Goal: Task Accomplishment & Management: Complete application form

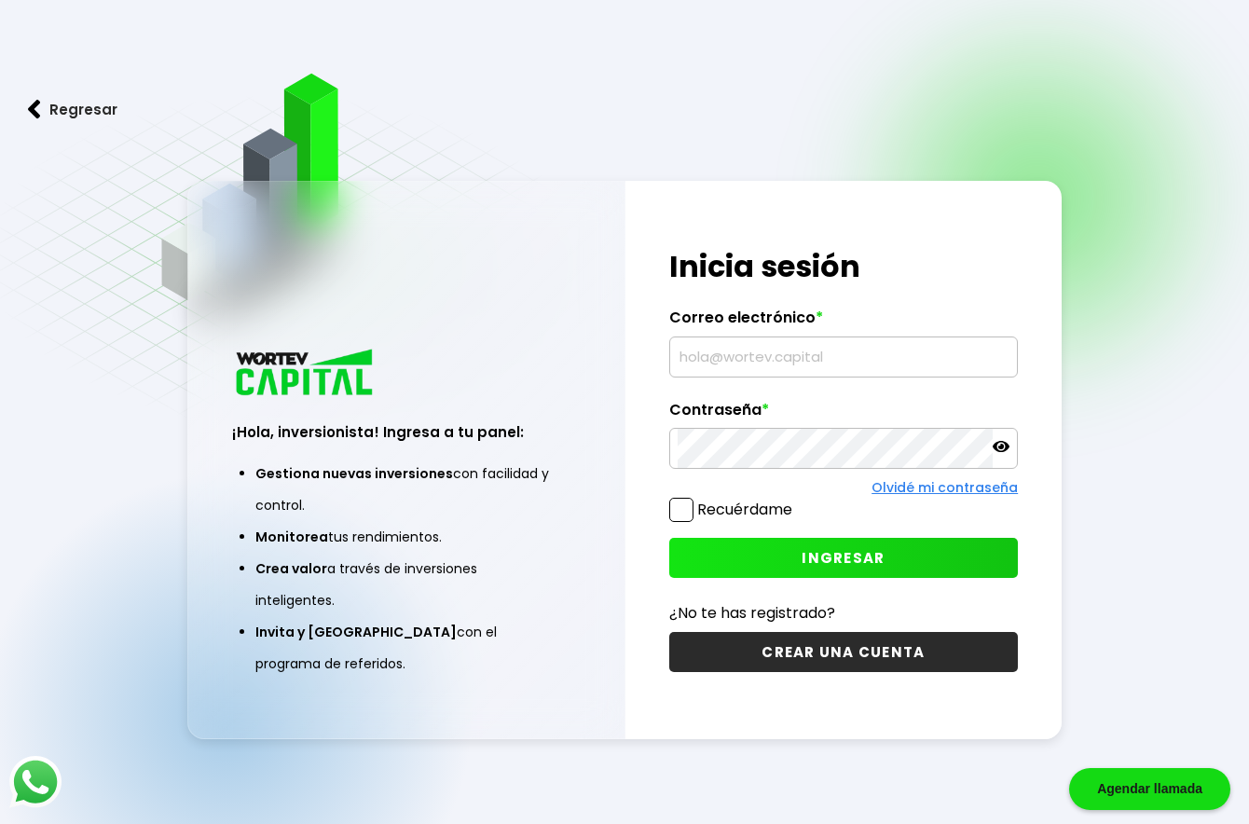
click at [726, 347] on input "text" at bounding box center [844, 356] width 332 height 39
type input "[PERSON_NAME][EMAIL_ADDRESS][DOMAIN_NAME]"
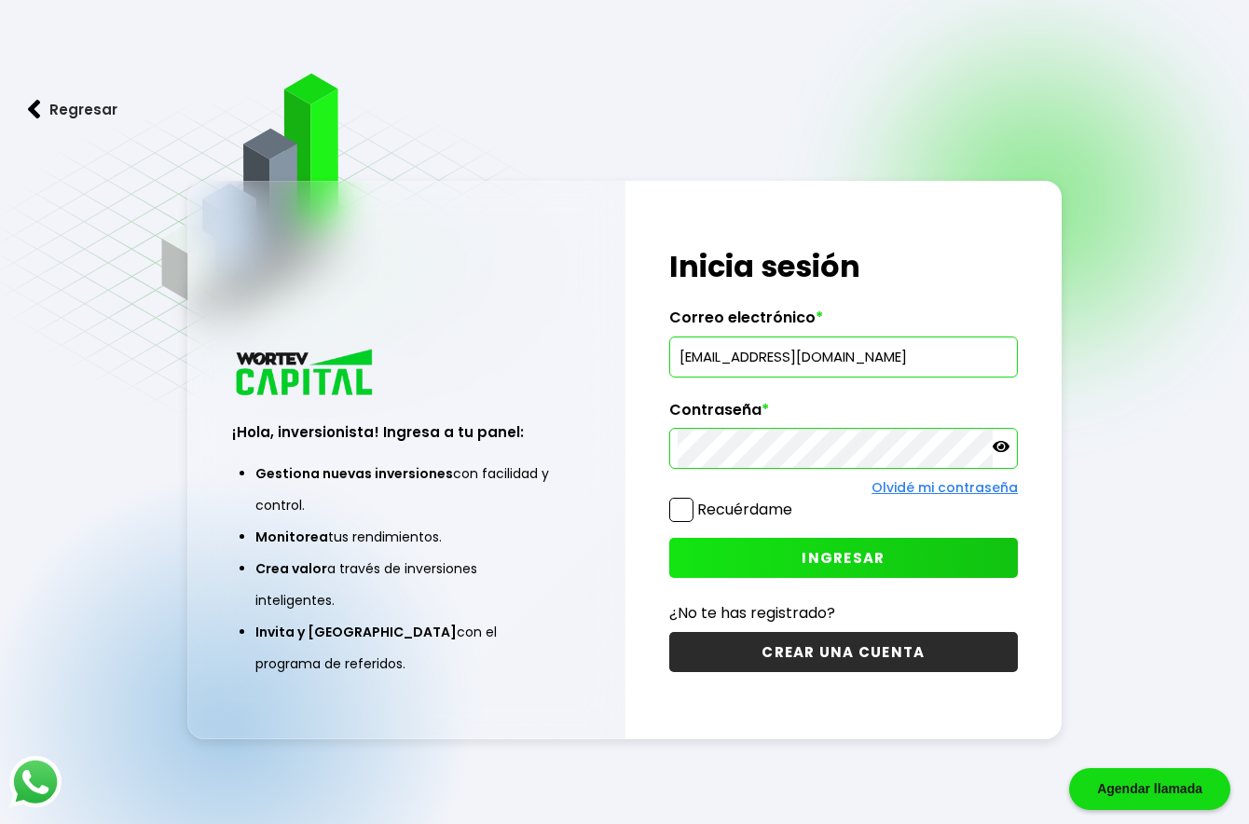
drag, startPoint x: 1007, startPoint y: 446, endPoint x: 929, endPoint y: 481, distance: 85.1
click at [1004, 447] on icon at bounding box center [1001, 446] width 17 height 17
click at [862, 577] on button "INGRESAR" at bounding box center [843, 558] width 349 height 40
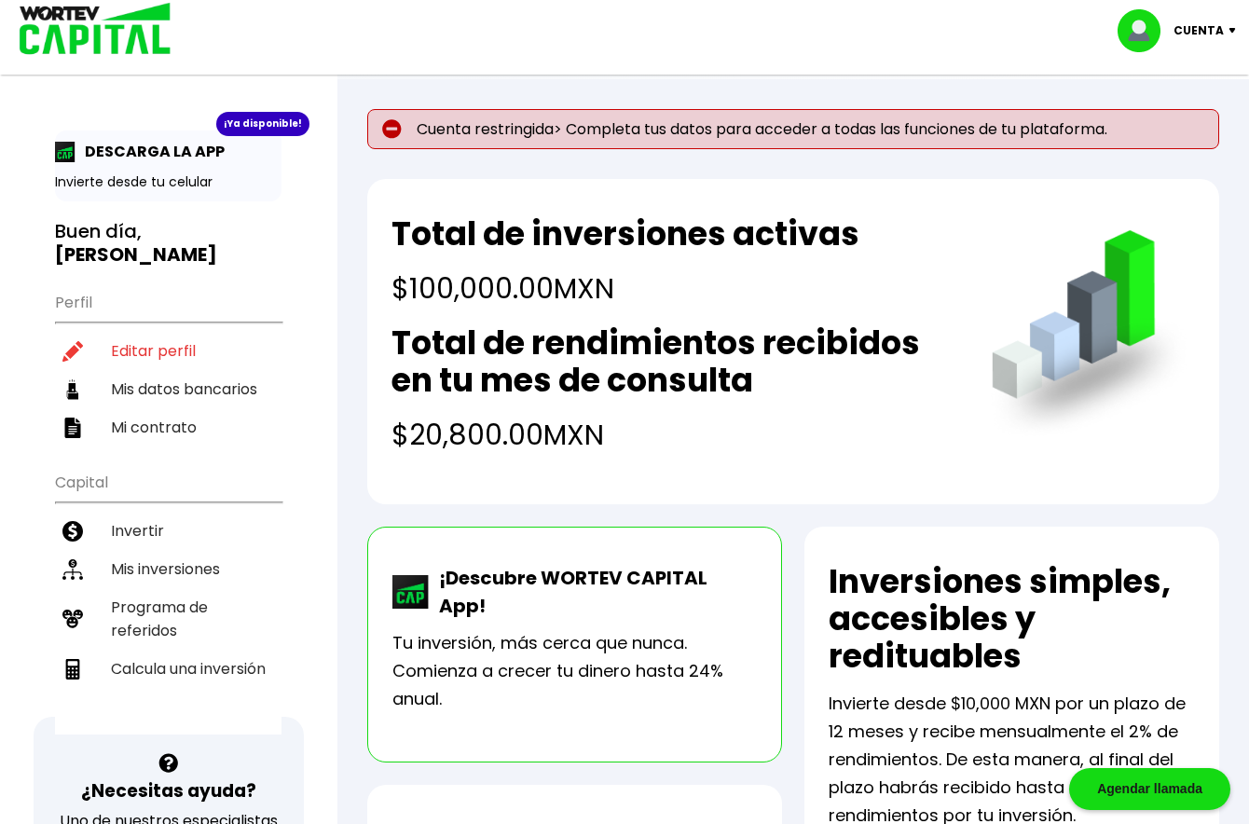
click at [617, 129] on p "Cuenta restringida> Completa tus datos para acceder a todas las funciones de tu…" at bounding box center [793, 129] width 852 height 40
click at [469, 136] on p "Cuenta restringida> Completa tus datos para acceder a todas las funciones de tu…" at bounding box center [793, 129] width 852 height 40
click at [164, 351] on li "Editar perfil" at bounding box center [168, 351] width 227 height 38
select select "Hombre"
select select "Licenciatura"
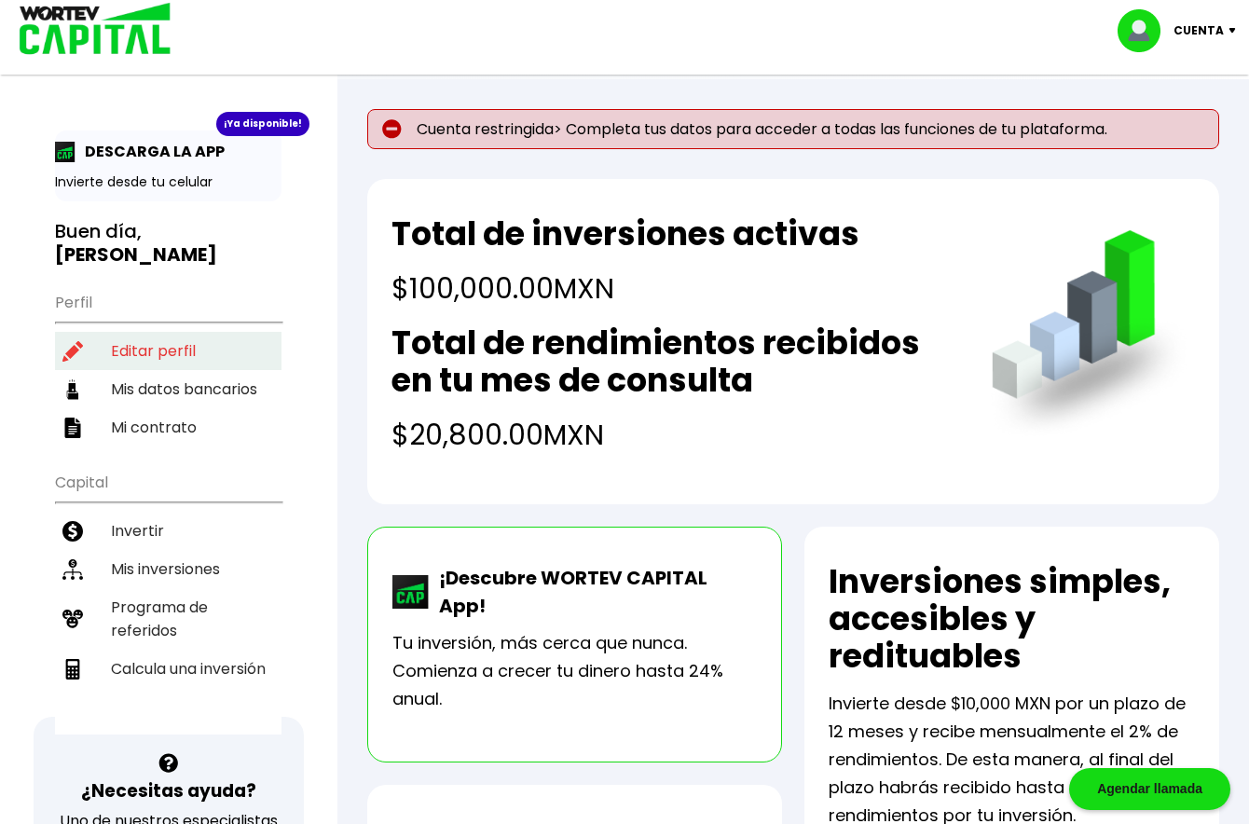
select select "MO"
select select "BBVA Bancomer"
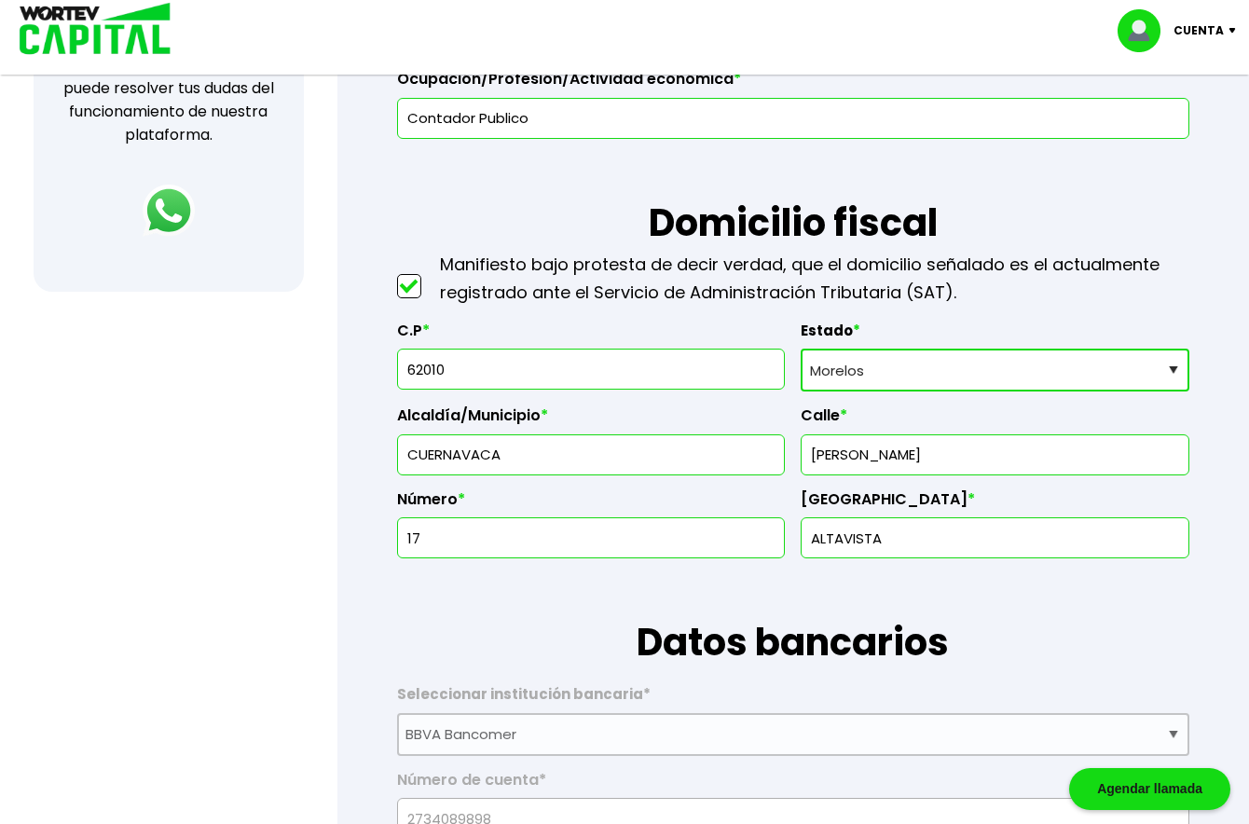
scroll to position [746, 0]
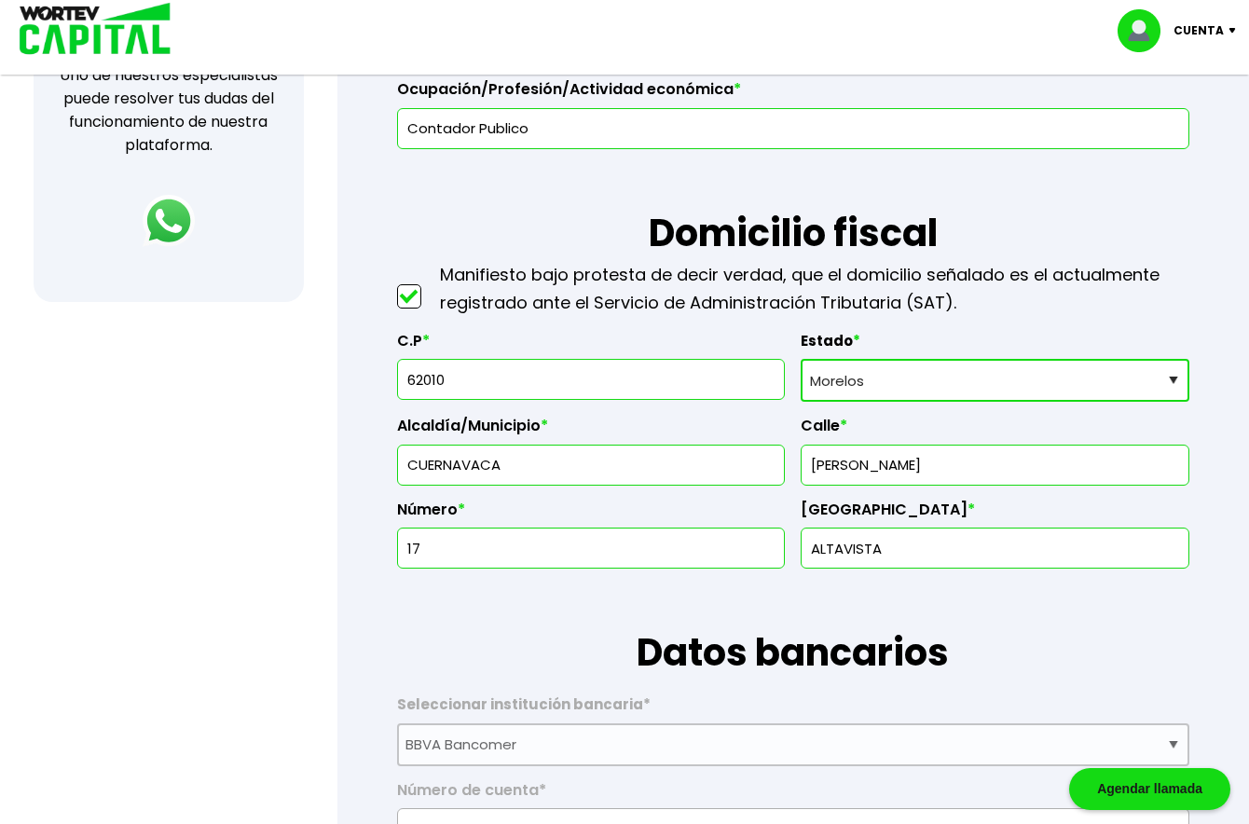
click at [485, 384] on input "62010" at bounding box center [591, 379] width 372 height 39
type input "62019"
type input "Cuernavaca"
type input "Loma Hermosa"
type input "62019"
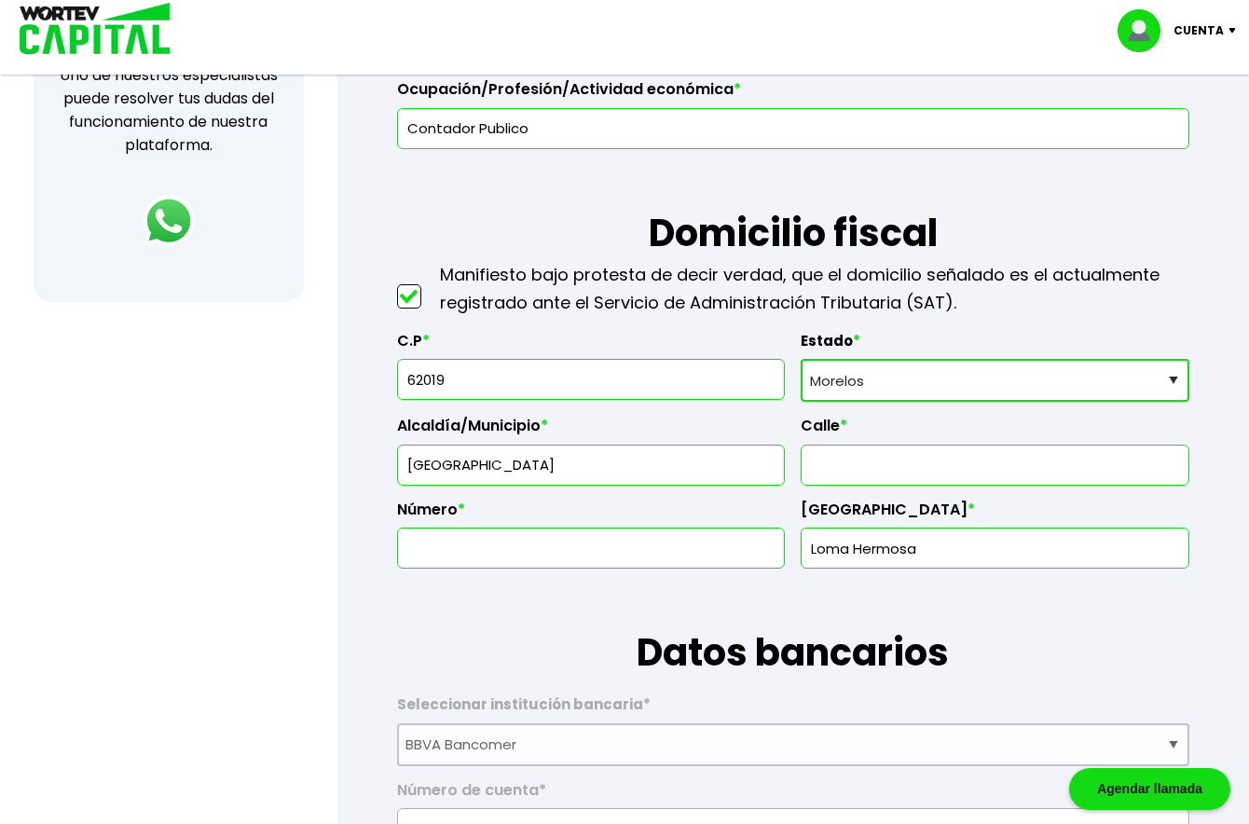
click at [883, 457] on input "text" at bounding box center [995, 465] width 372 height 39
type input "Jose Vasconcelos"
click at [655, 560] on input "text" at bounding box center [591, 548] width 372 height 39
type input "17"
click at [1035, 611] on h1 "Datos bancarios" at bounding box center [793, 625] width 792 height 112
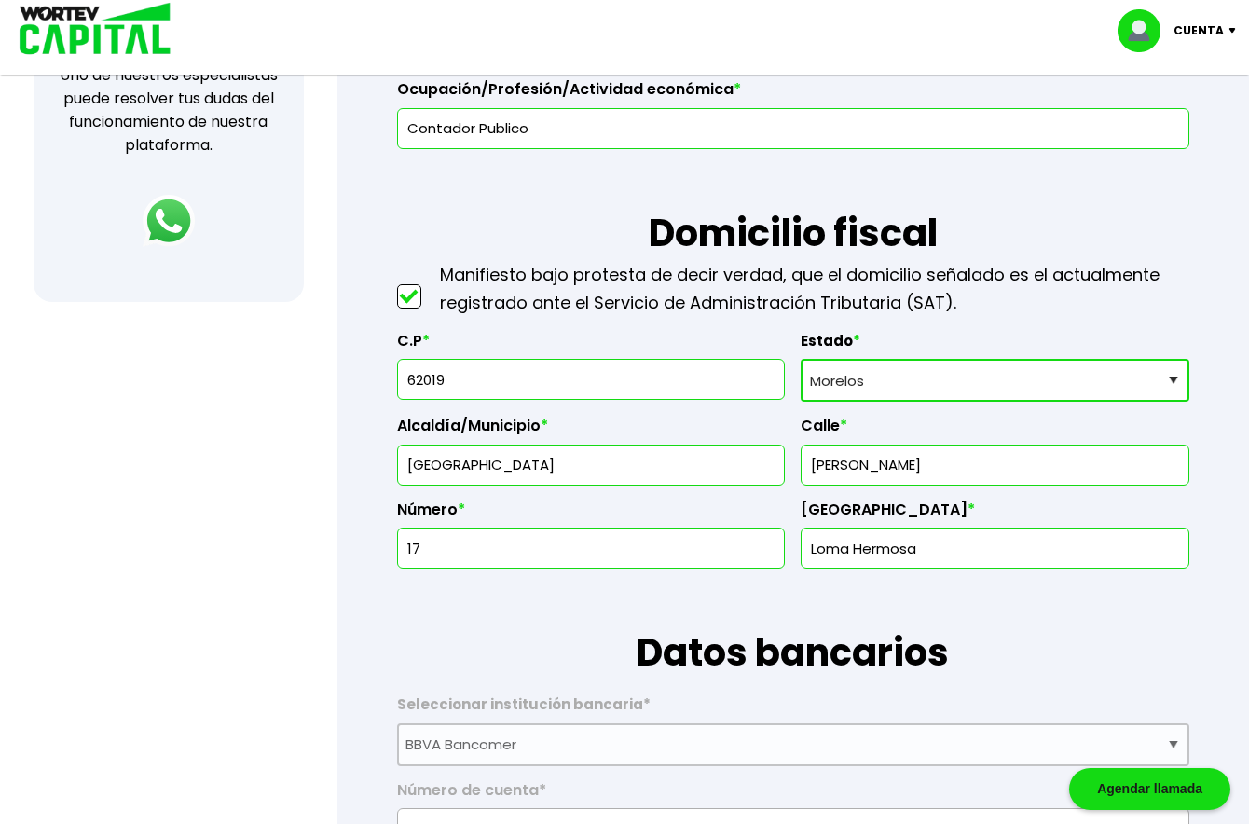
click at [525, 383] on input "62019" at bounding box center [591, 379] width 372 height 39
type input "62448"
type input "Cantarranas"
type input "62448"
click at [916, 464] on input "text" at bounding box center [995, 465] width 372 height 39
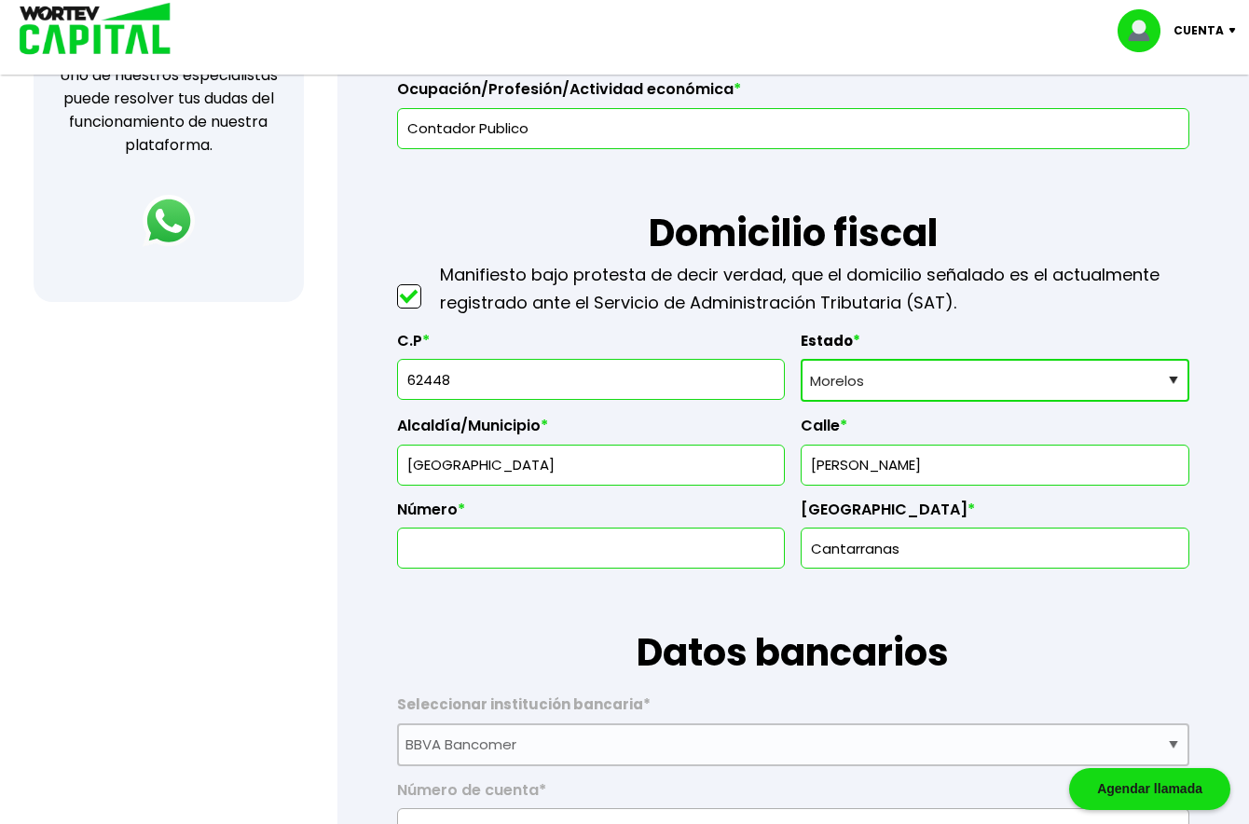
type input "Jose Vasconcelos"
type input "17"
click at [970, 546] on input "Cantarranas" at bounding box center [995, 548] width 372 height 39
type input "C"
type input "Altavista"
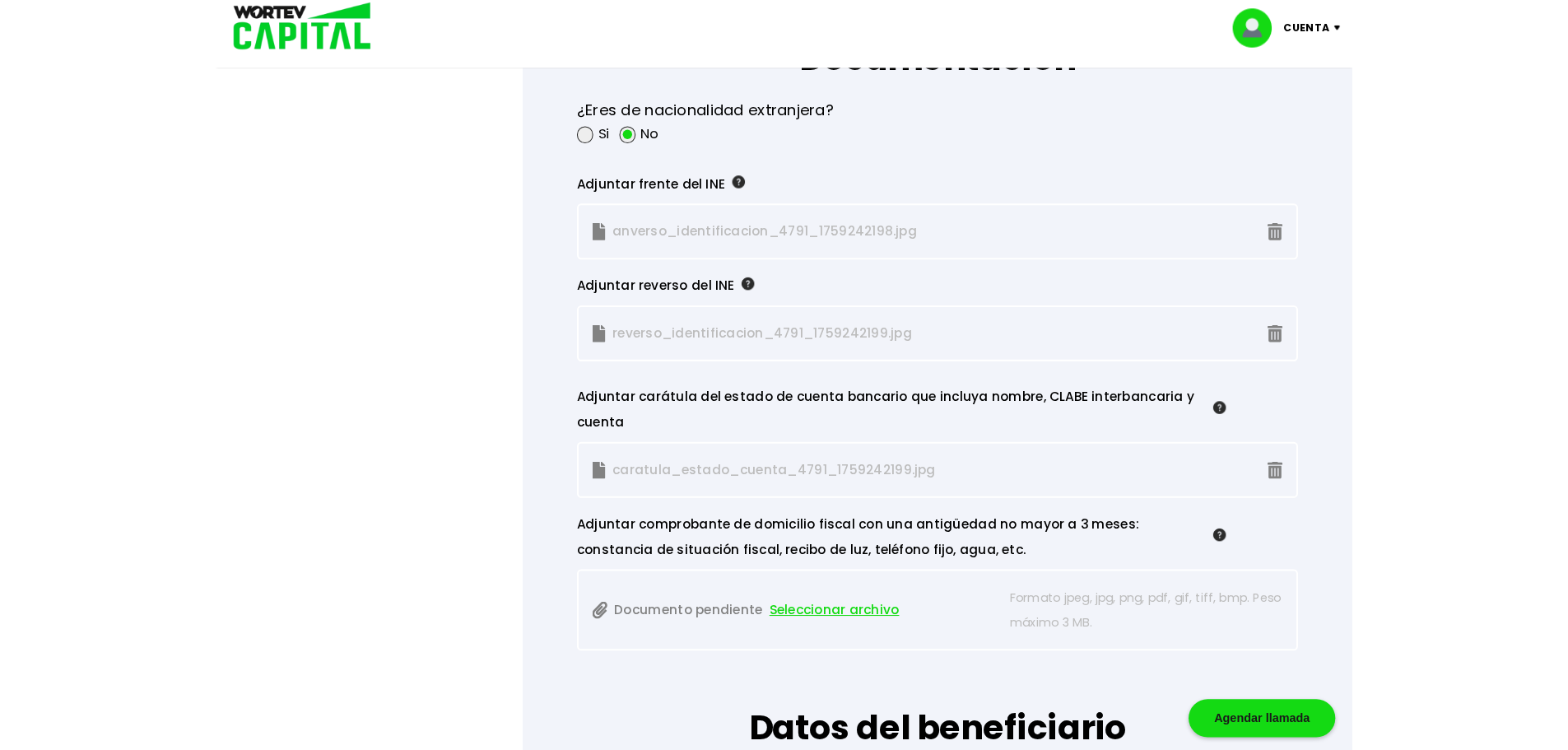
scroll to position [1537, 0]
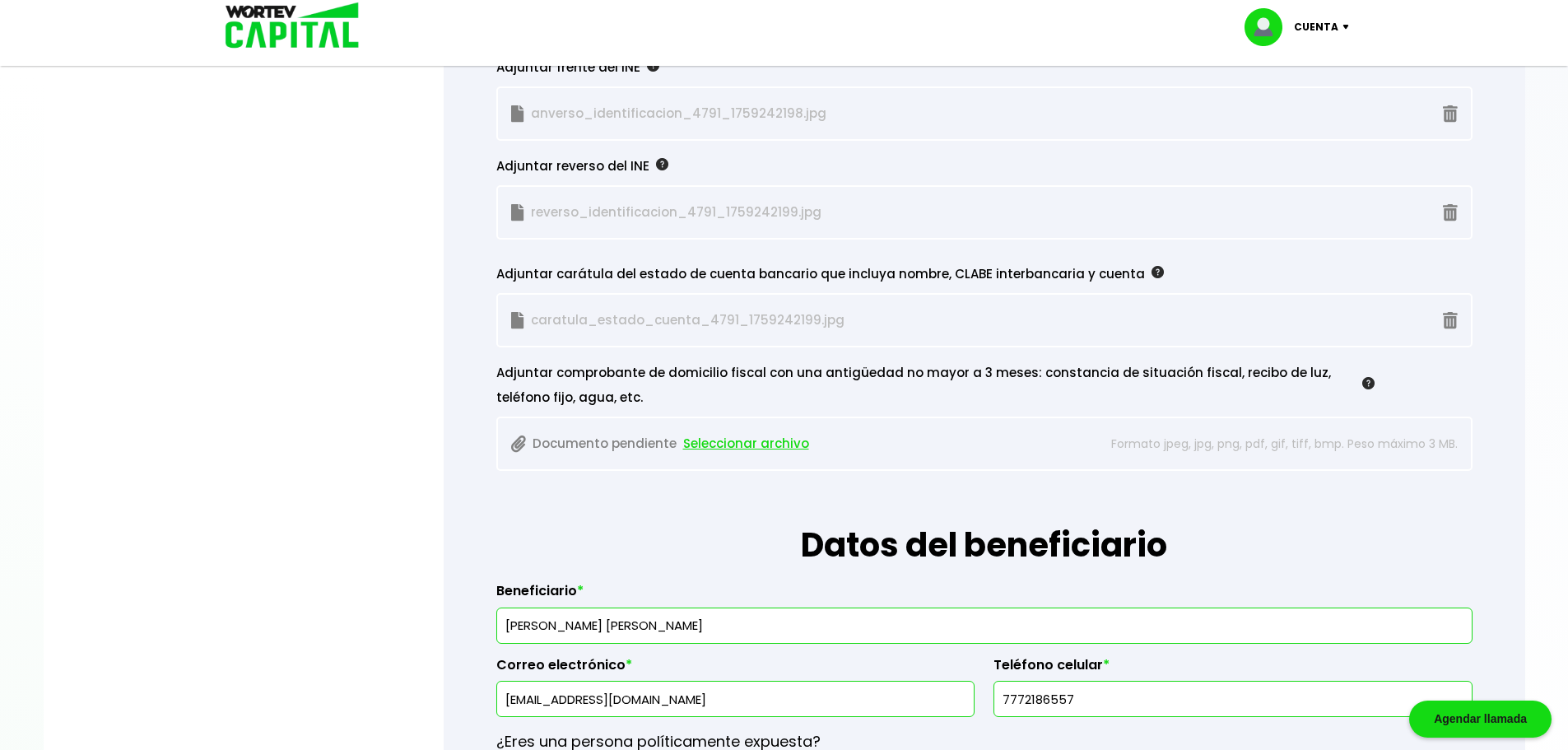
click at [752, 445] on span "Seleccionar archivo" at bounding box center [746, 443] width 126 height 25
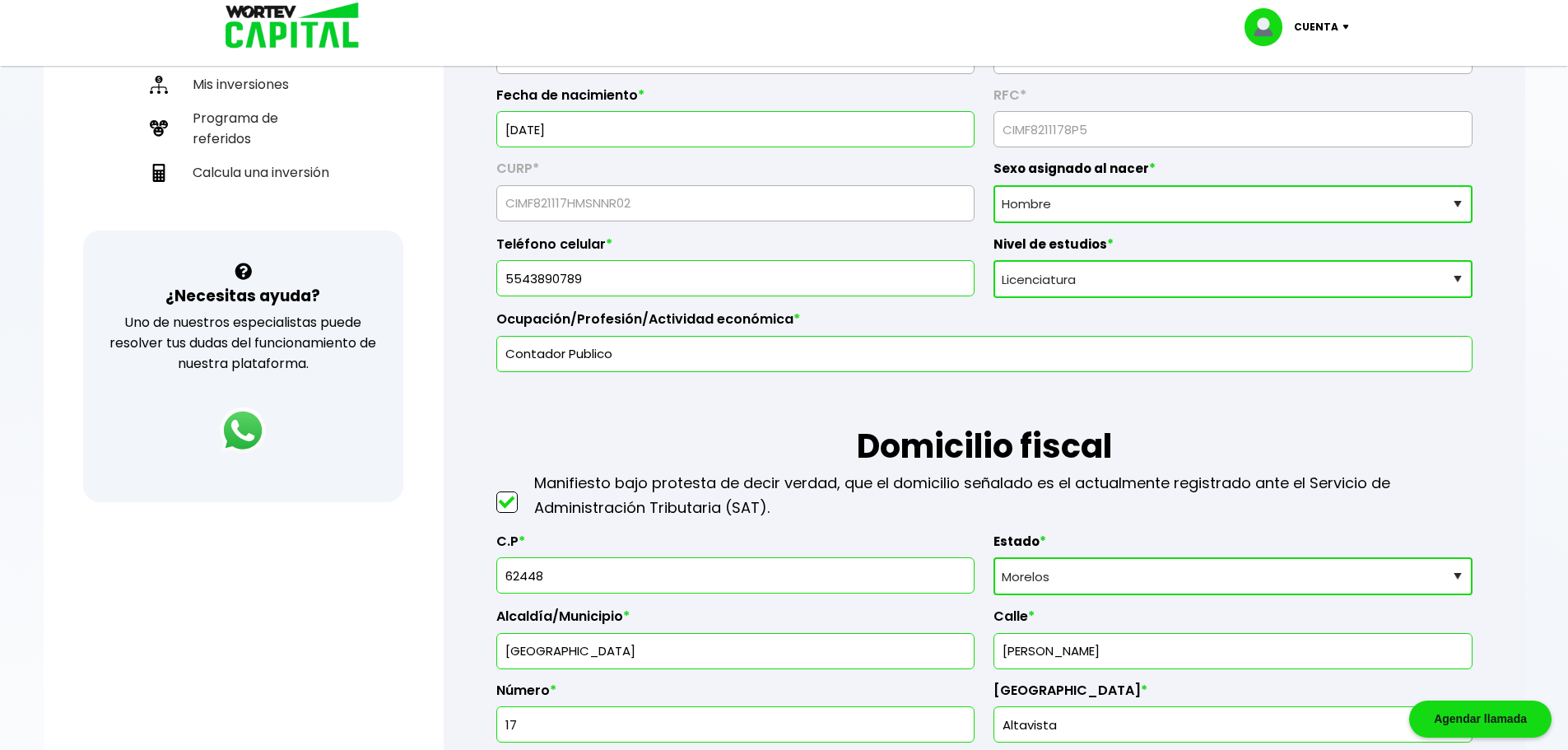
scroll to position [659, 0]
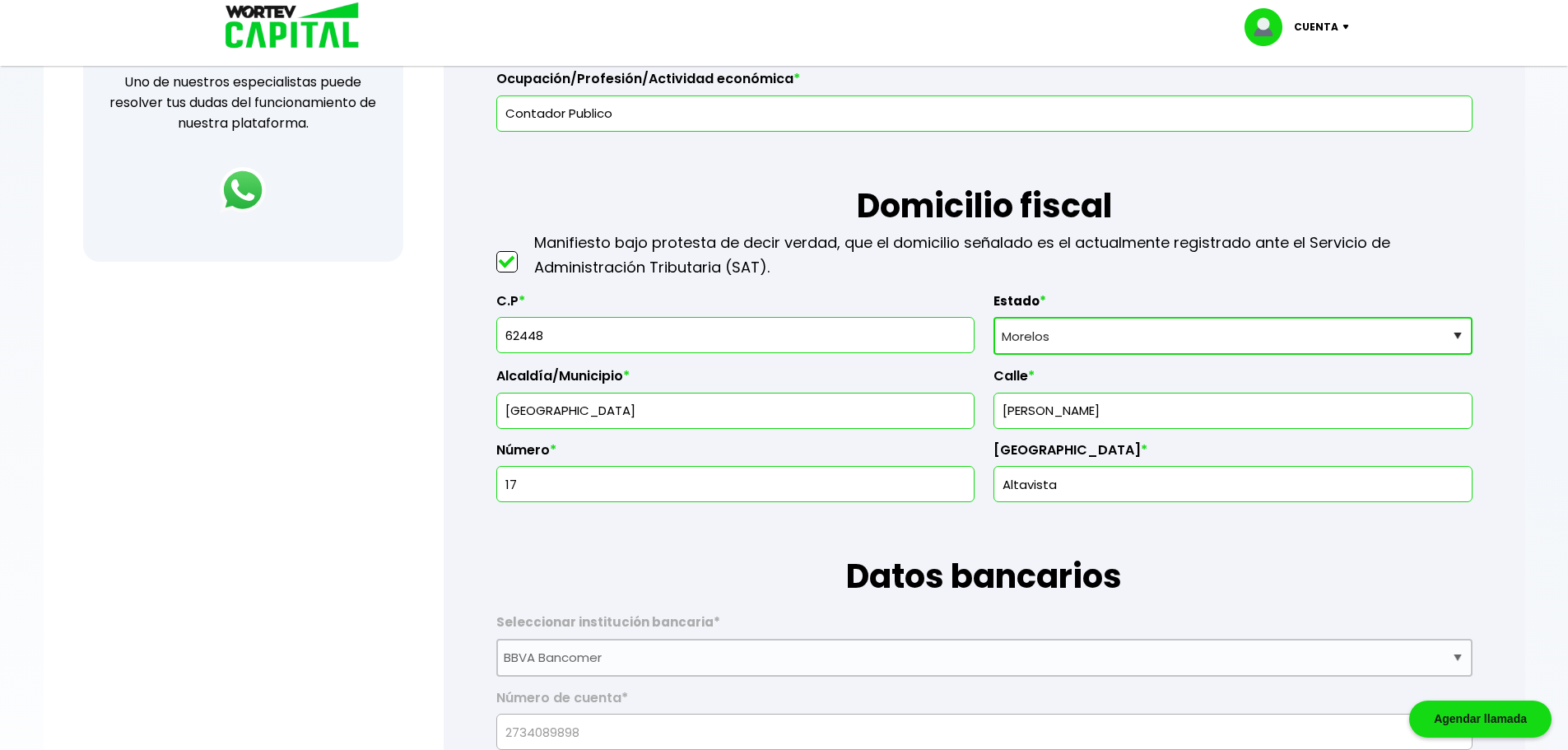
click at [624, 334] on input "62448" at bounding box center [735, 335] width 464 height 34
type input "62010"
click at [1062, 413] on input "text" at bounding box center [1232, 411] width 464 height 34
type input "Jose Vasconcelos"
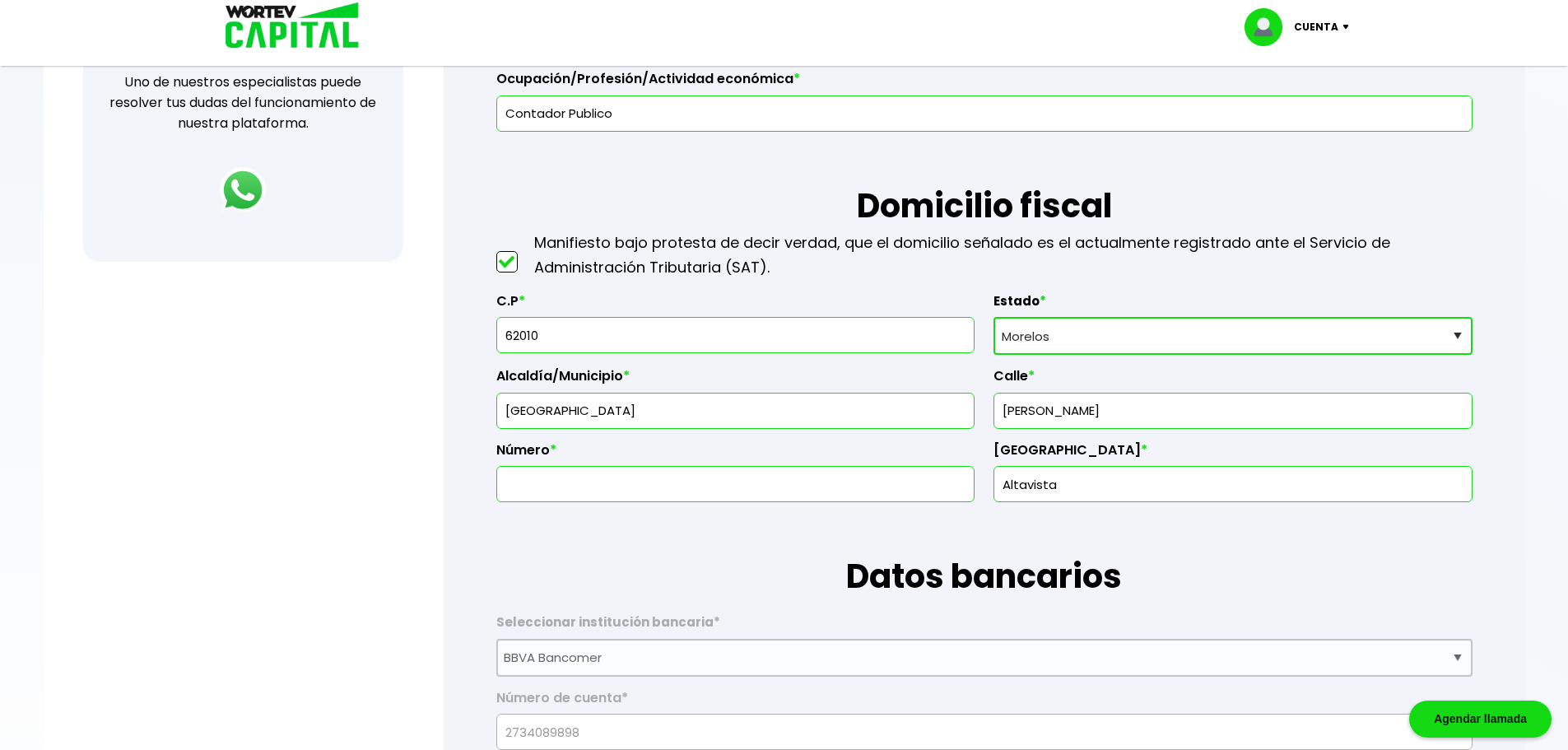
click at [834, 484] on input "text" at bounding box center [735, 484] width 464 height 34
type input "17"
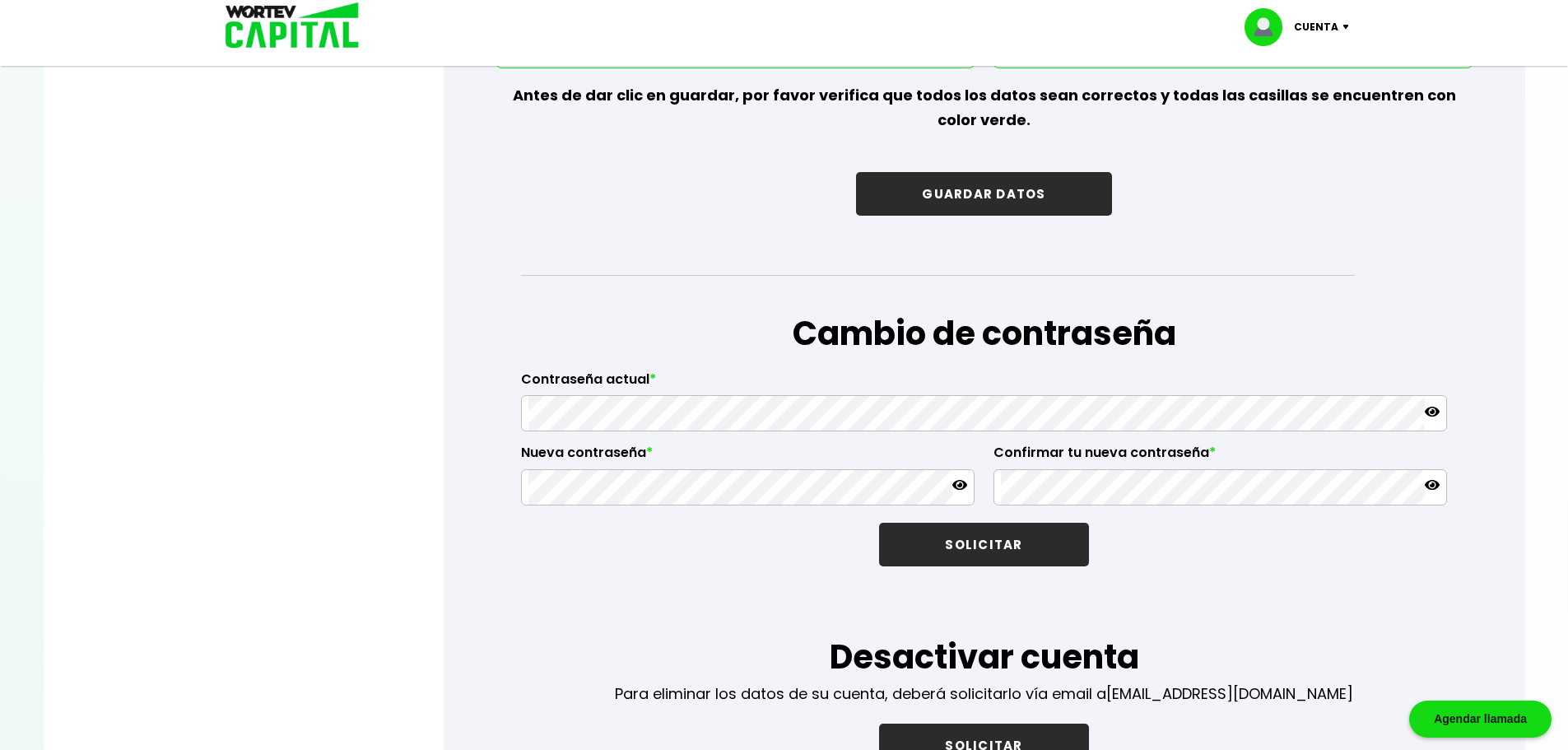
scroll to position [2415, 0]
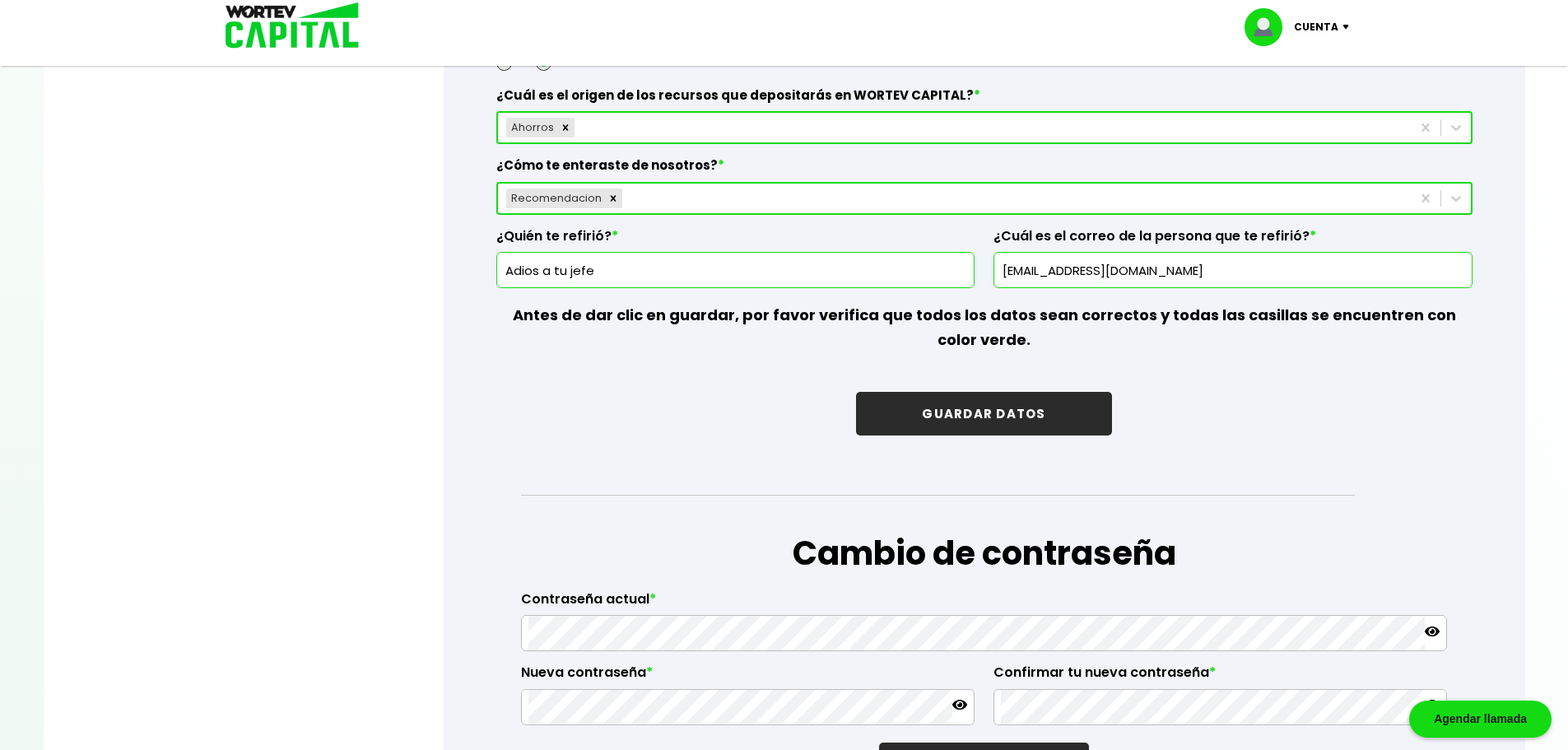
click at [1025, 418] on button "GUARDAR DATOS" at bounding box center [983, 413] width 255 height 43
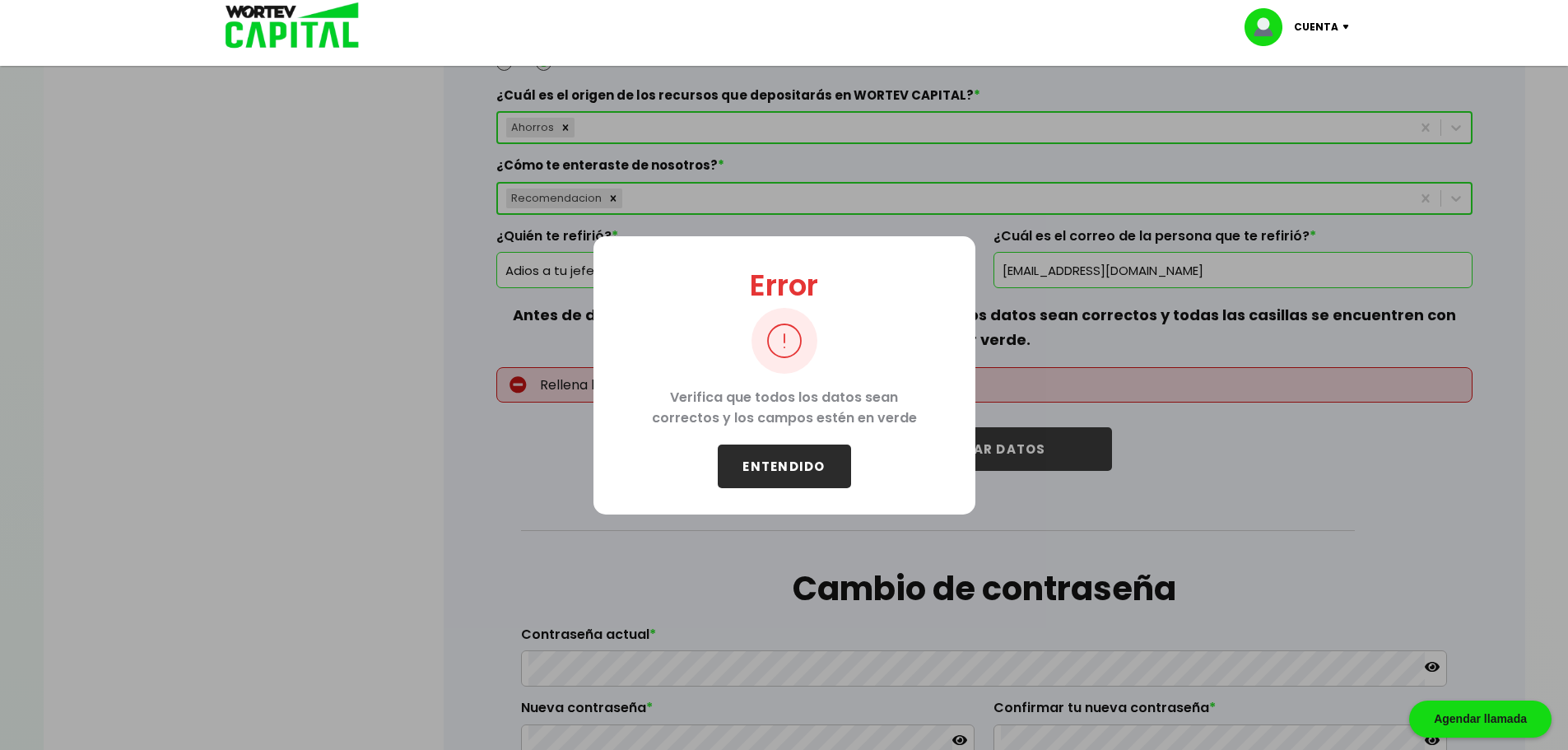
click at [806, 467] on button "ENTENDIDO" at bounding box center [784, 466] width 133 height 43
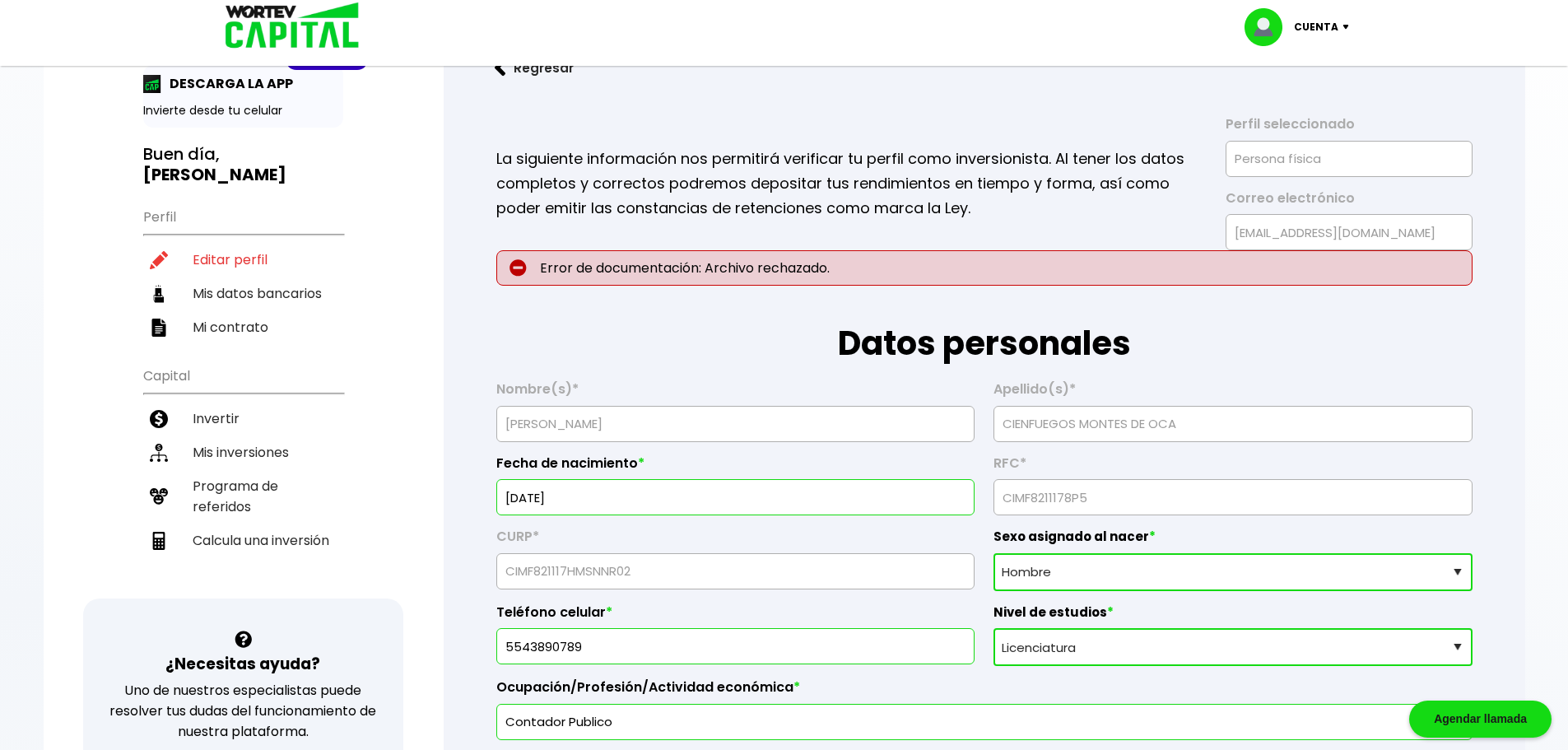
scroll to position [0, 0]
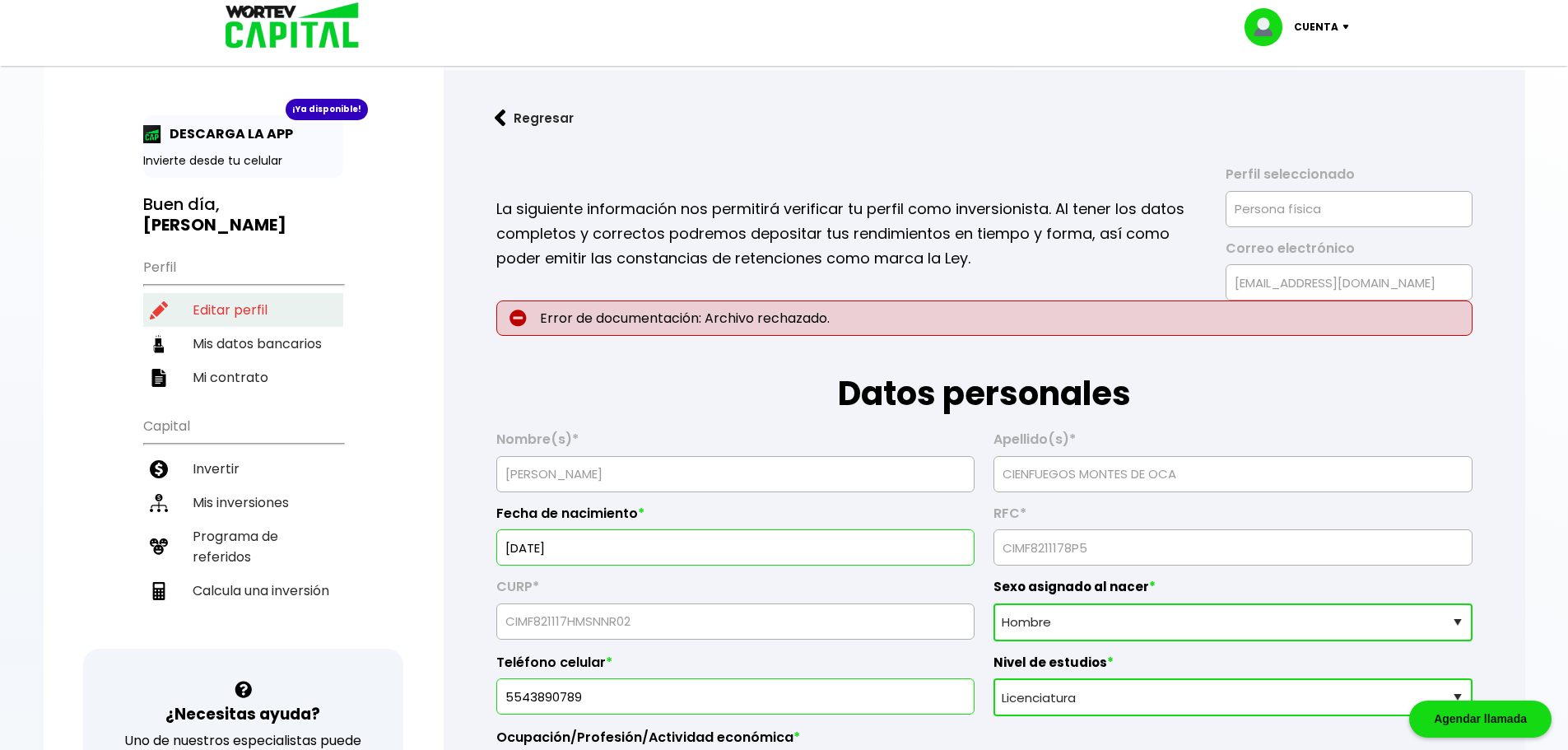
click at [249, 310] on li "Editar perfil" at bounding box center [243, 310] width 200 height 34
click at [243, 340] on li "Mis datos bancarios" at bounding box center [243, 344] width 200 height 34
select select "BBVA Bancomer"
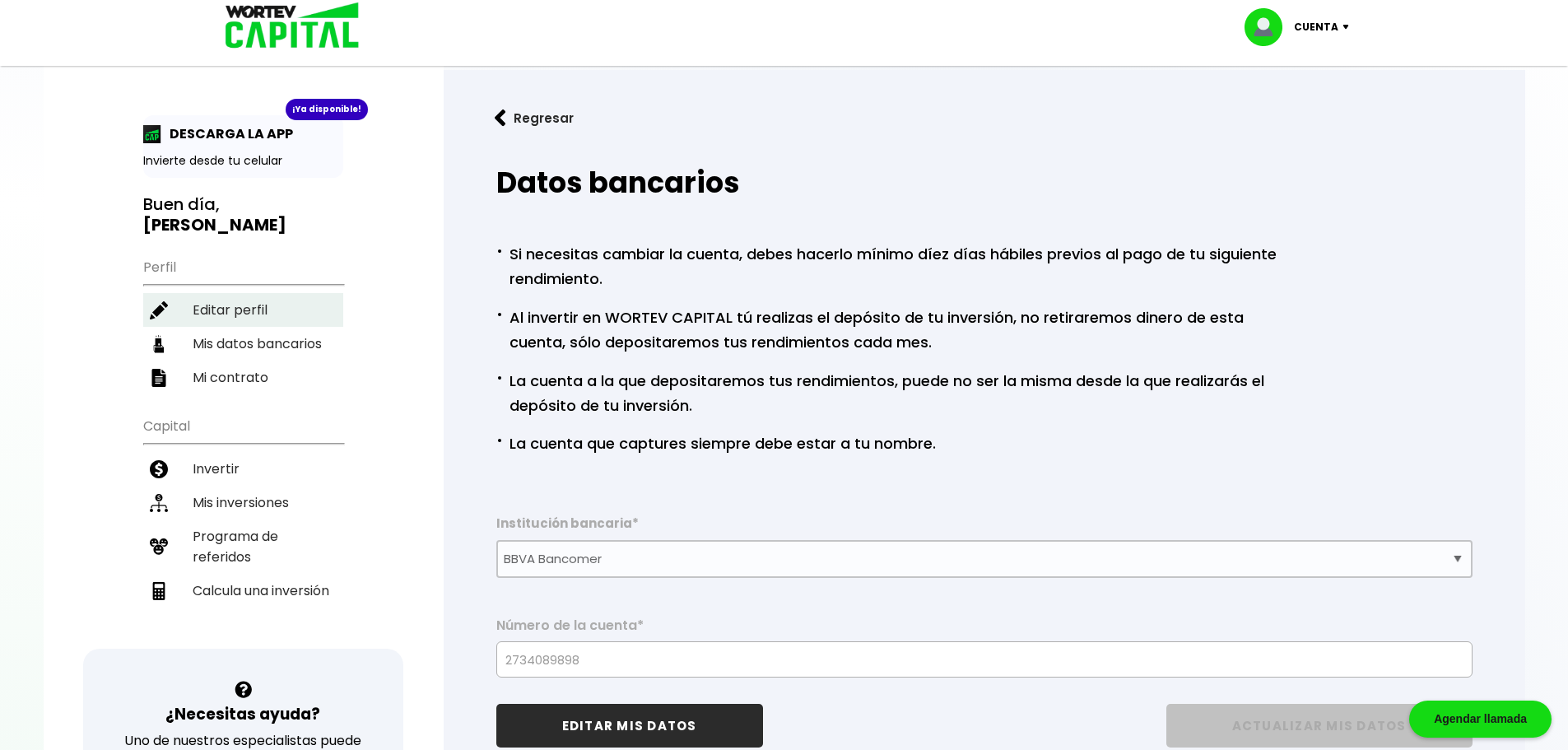
click at [239, 313] on li "Editar perfil" at bounding box center [243, 310] width 200 height 34
select select "Hombre"
select select "Licenciatura"
select select "MO"
select select "BBVA Bancomer"
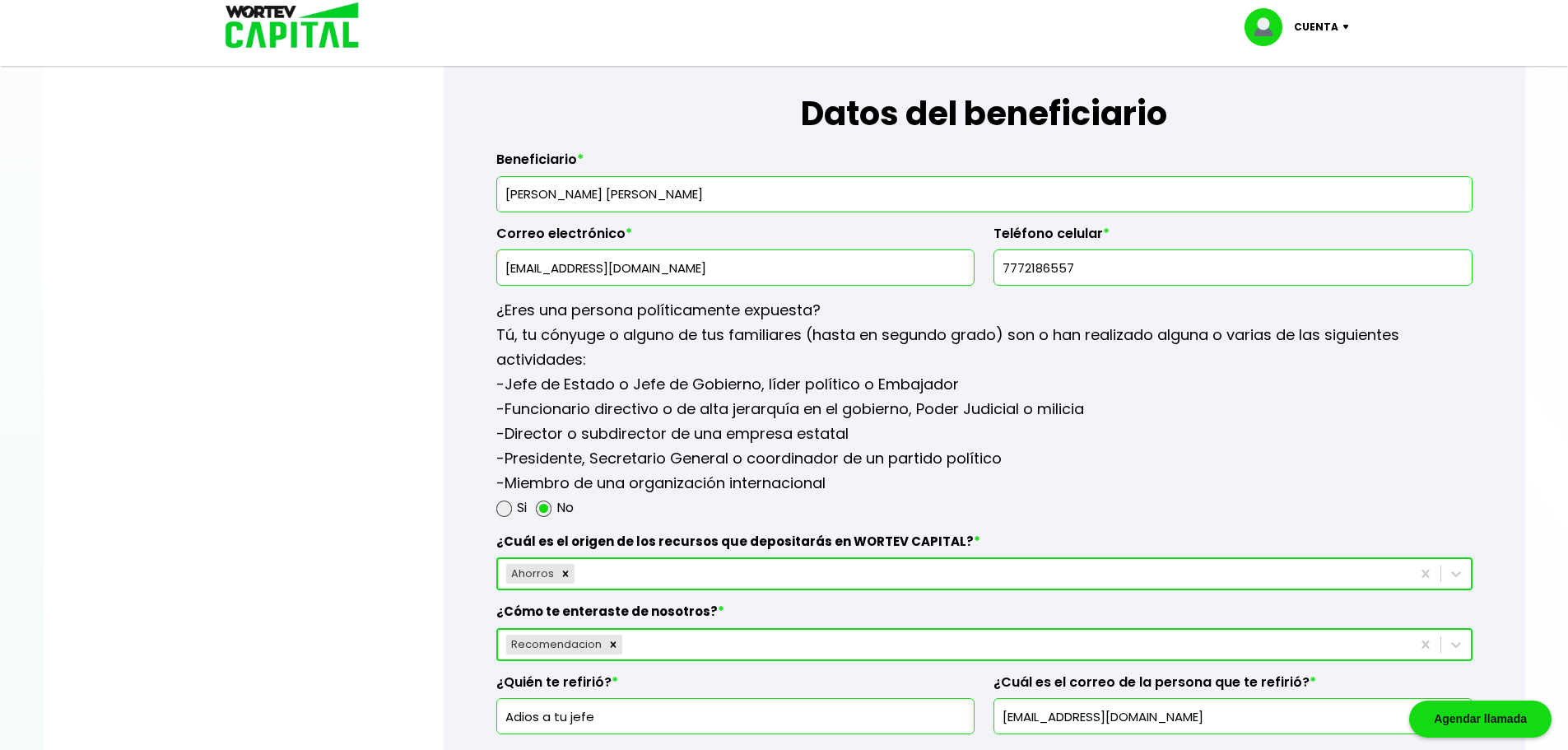
scroll to position [2196, 0]
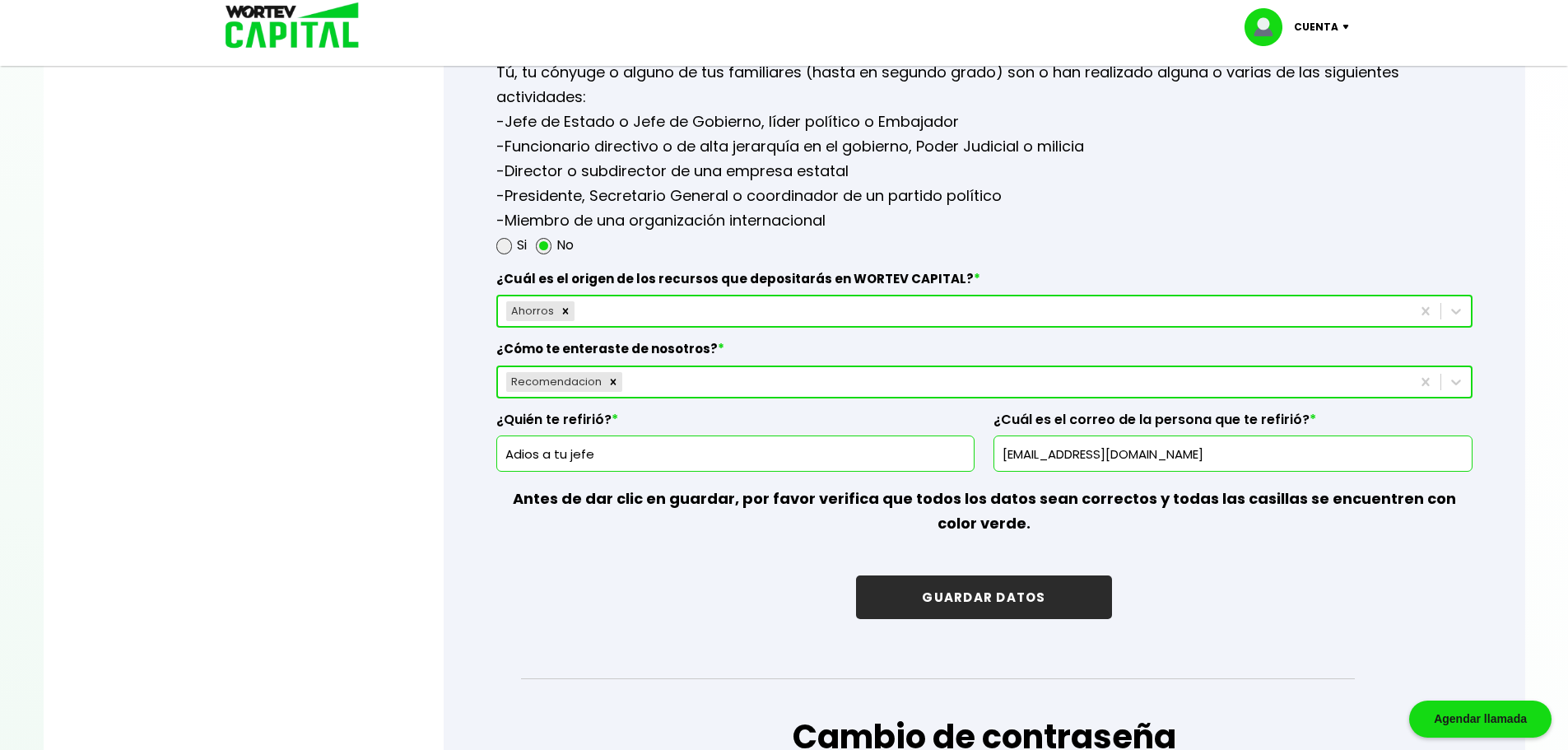
click at [976, 596] on button "GUARDAR DATOS" at bounding box center [983, 597] width 255 height 43
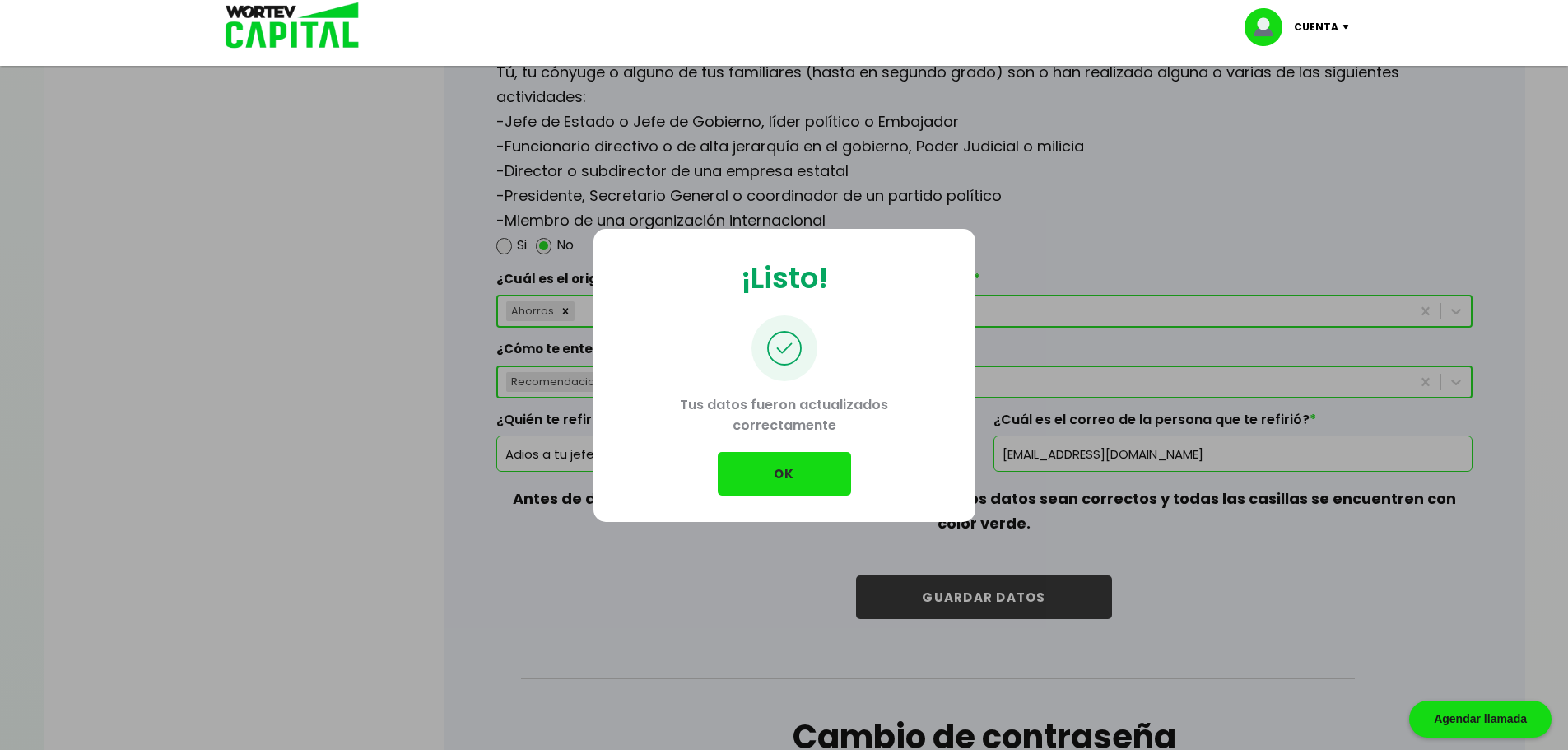
click at [811, 480] on button "OK" at bounding box center [784, 473] width 133 height 43
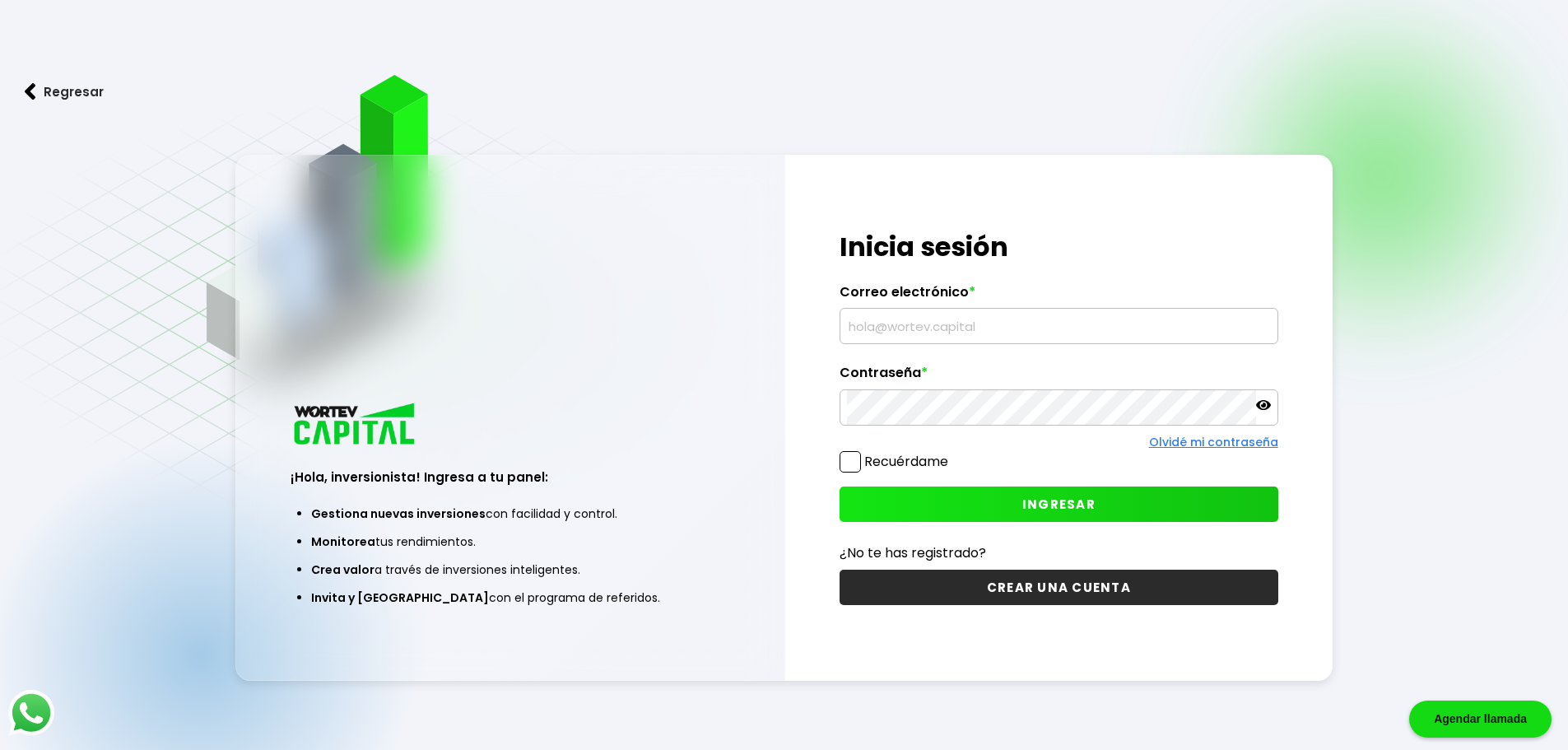
click at [1025, 320] on input "text" at bounding box center [1059, 326] width 424 height 34
type input "[PERSON_NAME][EMAIL_ADDRESS][DOMAIN_NAME]"
click at [1070, 489] on button "INGRESAR" at bounding box center [1059, 504] width 439 height 35
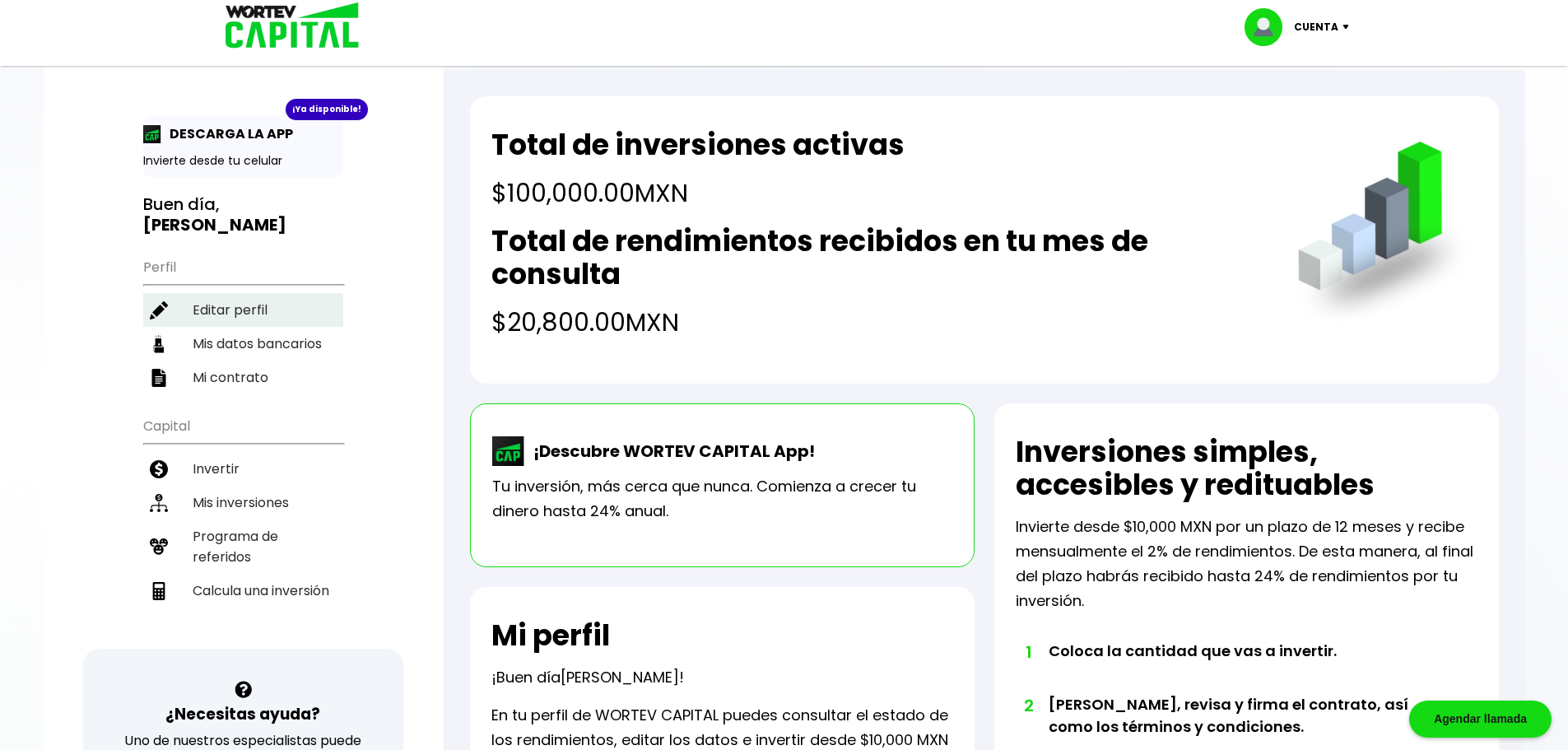
click at [204, 304] on li "Editar perfil" at bounding box center [243, 310] width 200 height 34
select select "Hombre"
select select "Licenciatura"
select select "MO"
select select "BBVA Bancomer"
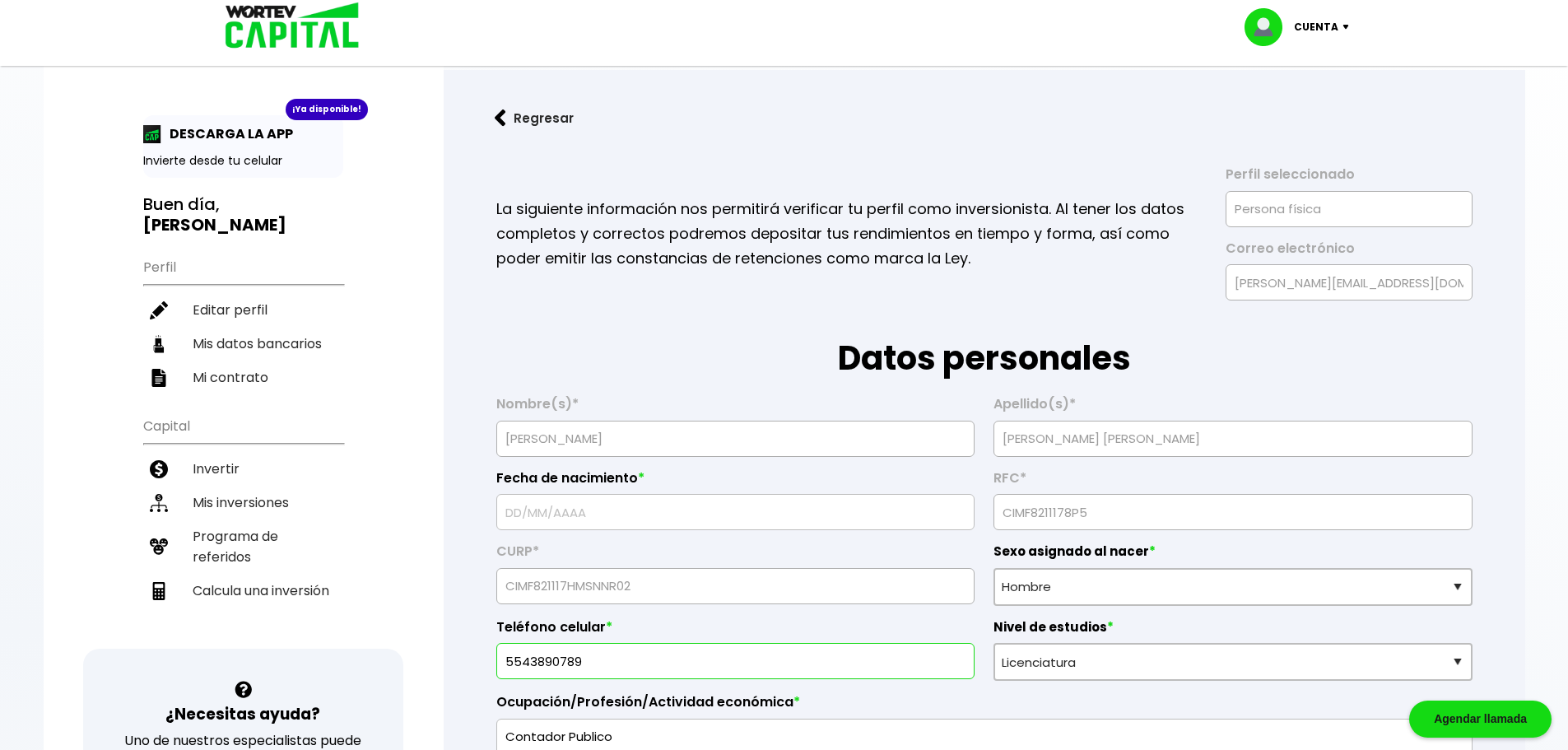
type input "[DATE]"
